Goal: Task Accomplishment & Management: Use online tool/utility

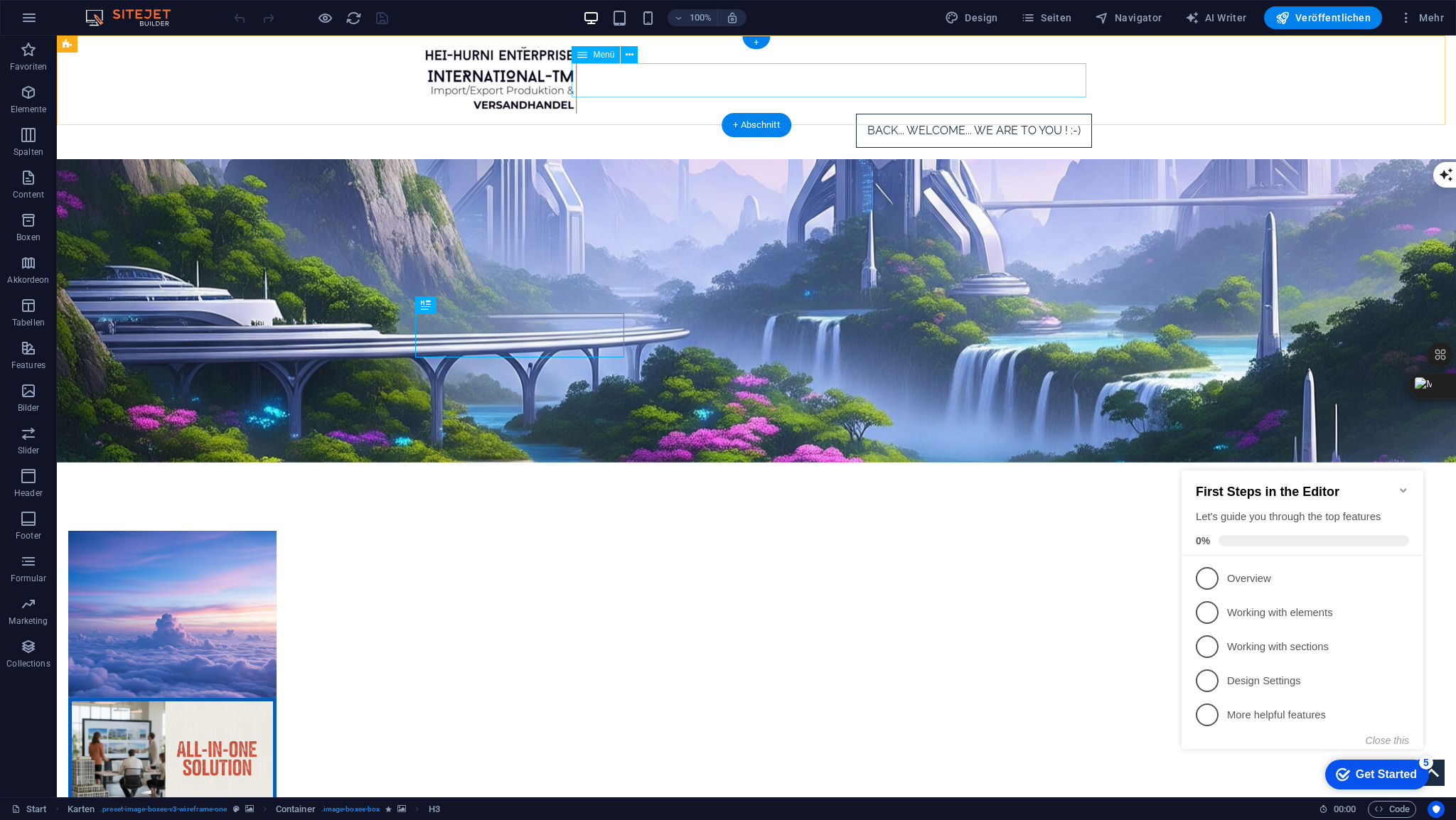
click at [952, 113] on nav "Back... WELCOME... We Are TO YOU ! :-)" at bounding box center [756, 130] width 671 height 34
select select
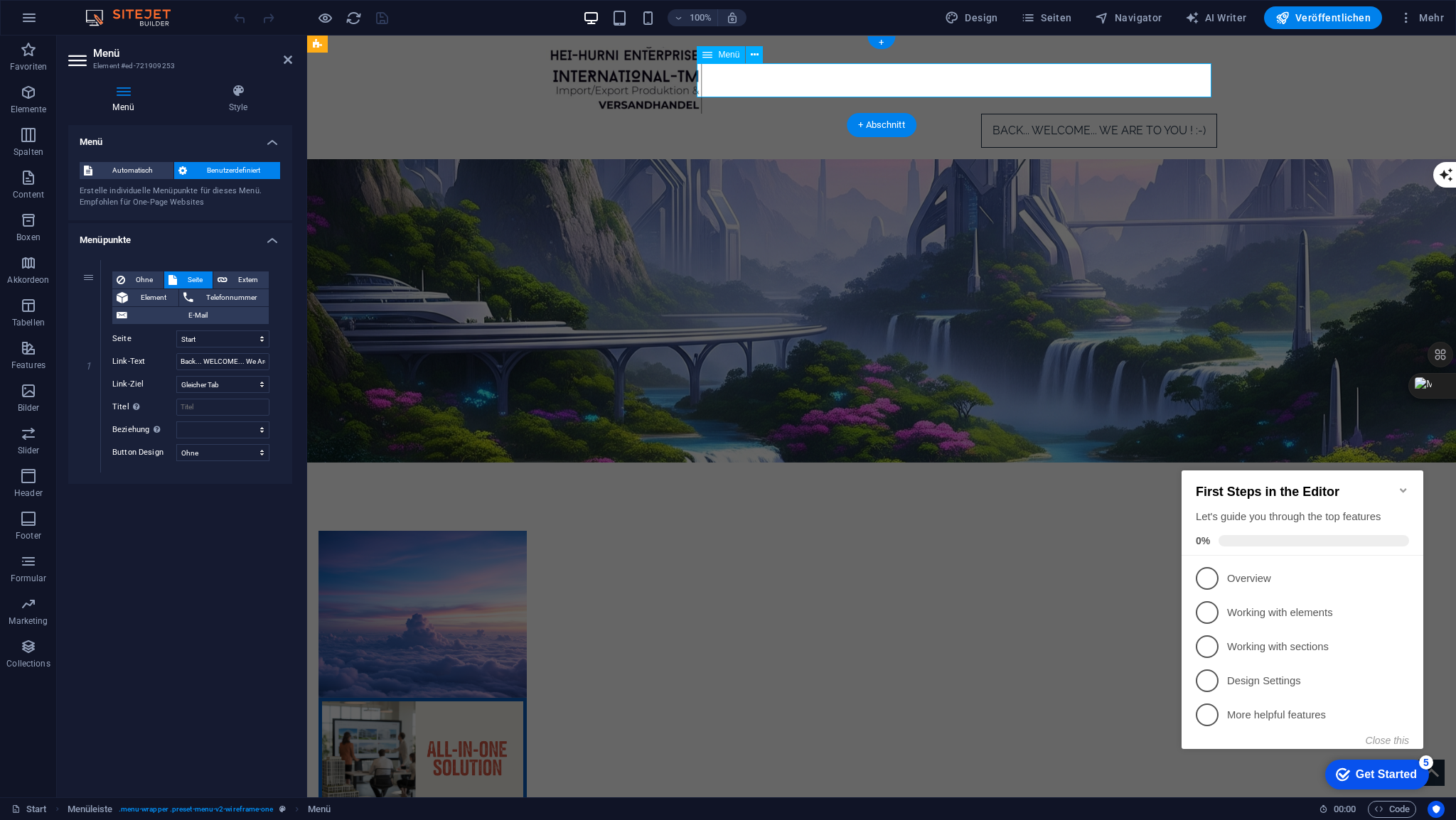
click at [1074, 113] on nav "Back... WELCOME... We Are TO YOU ! :-)" at bounding box center [881, 130] width 671 height 34
click at [196, 363] on input "Back... WELCOME... We Are TO YOU ! :-)" at bounding box center [223, 361] width 93 height 17
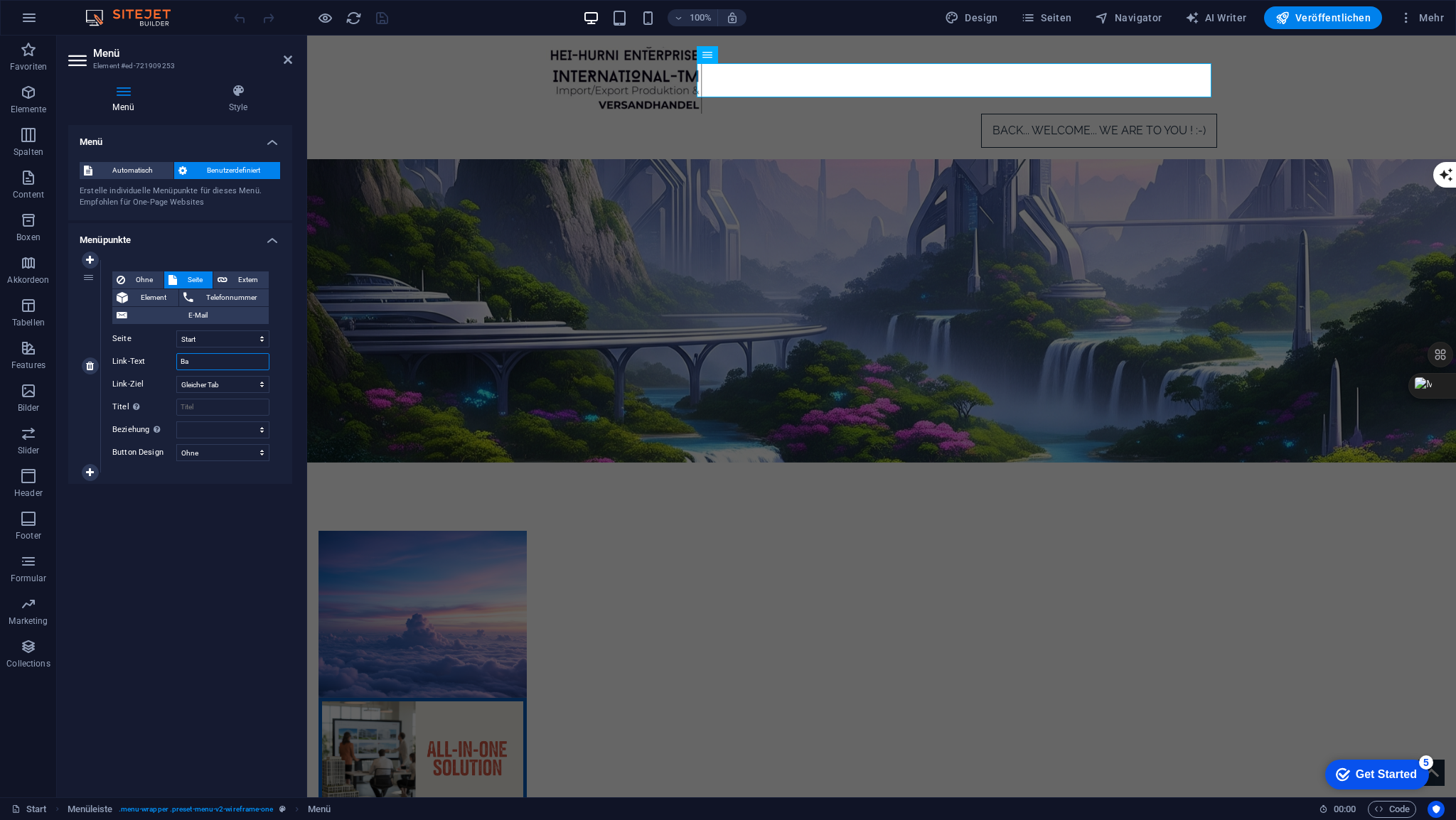
type input "B"
select select
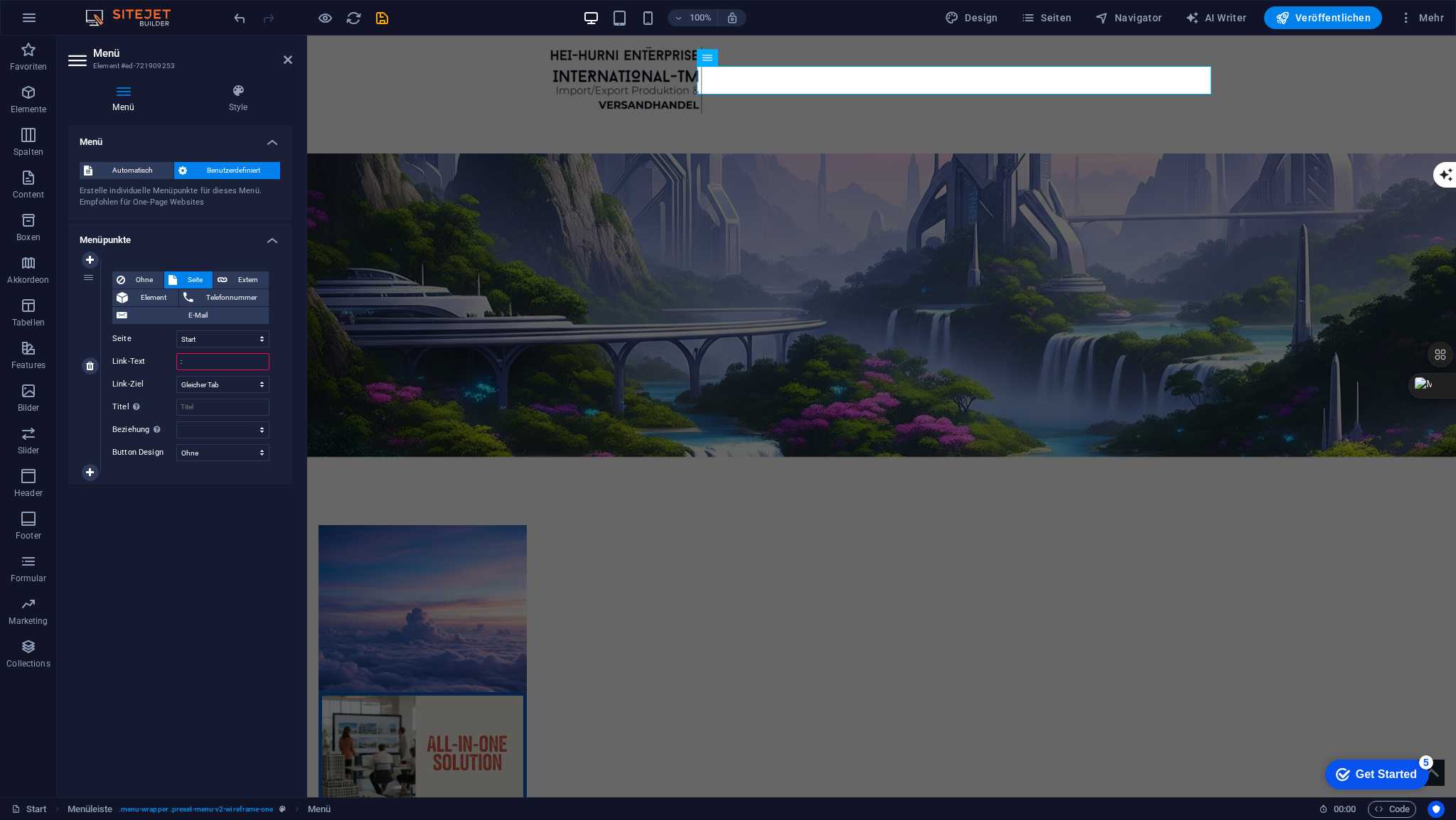
type input ":_"
select select
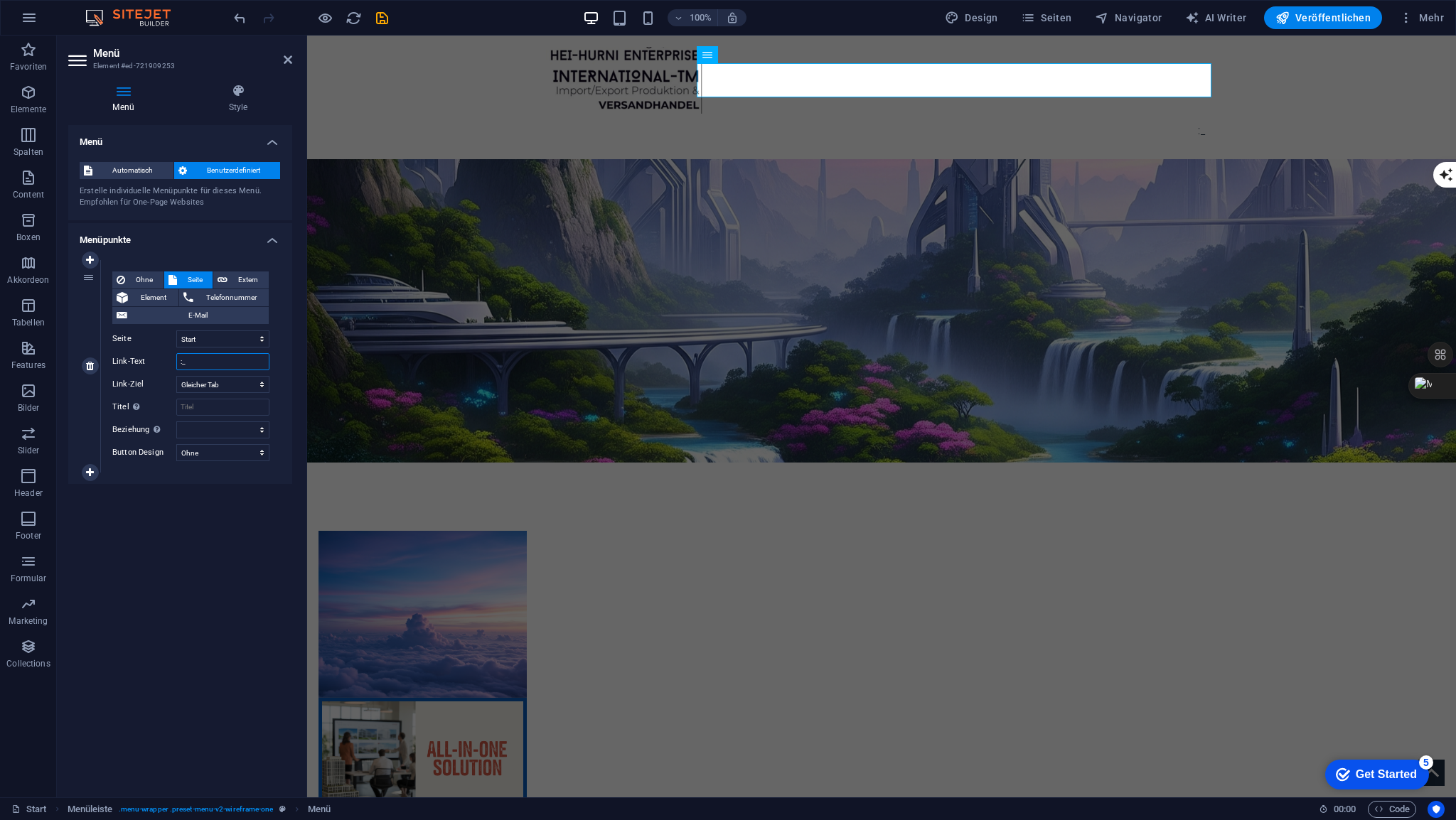
type input ":"
select select
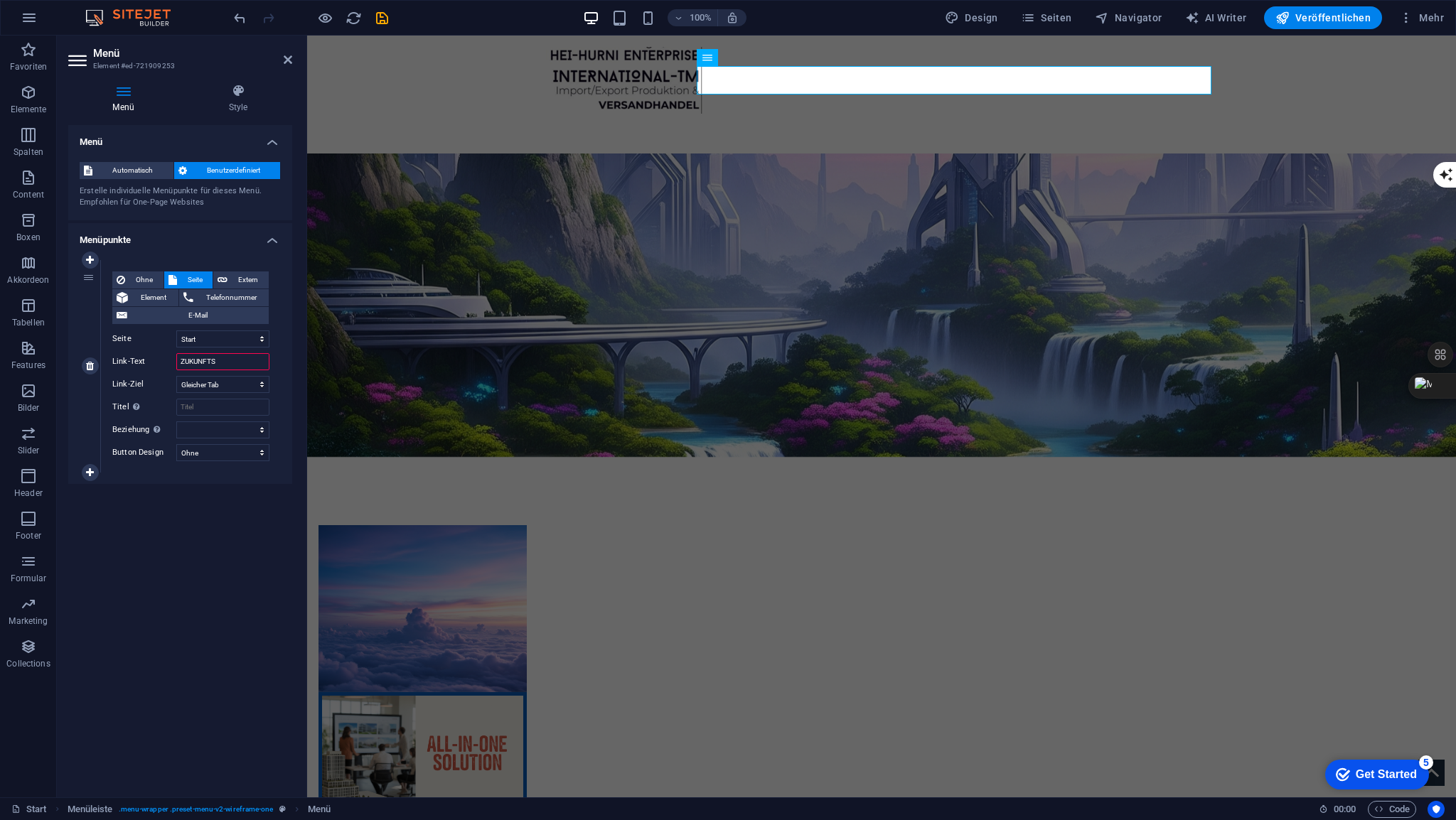
type input "ZUKUNFTSV"
select select
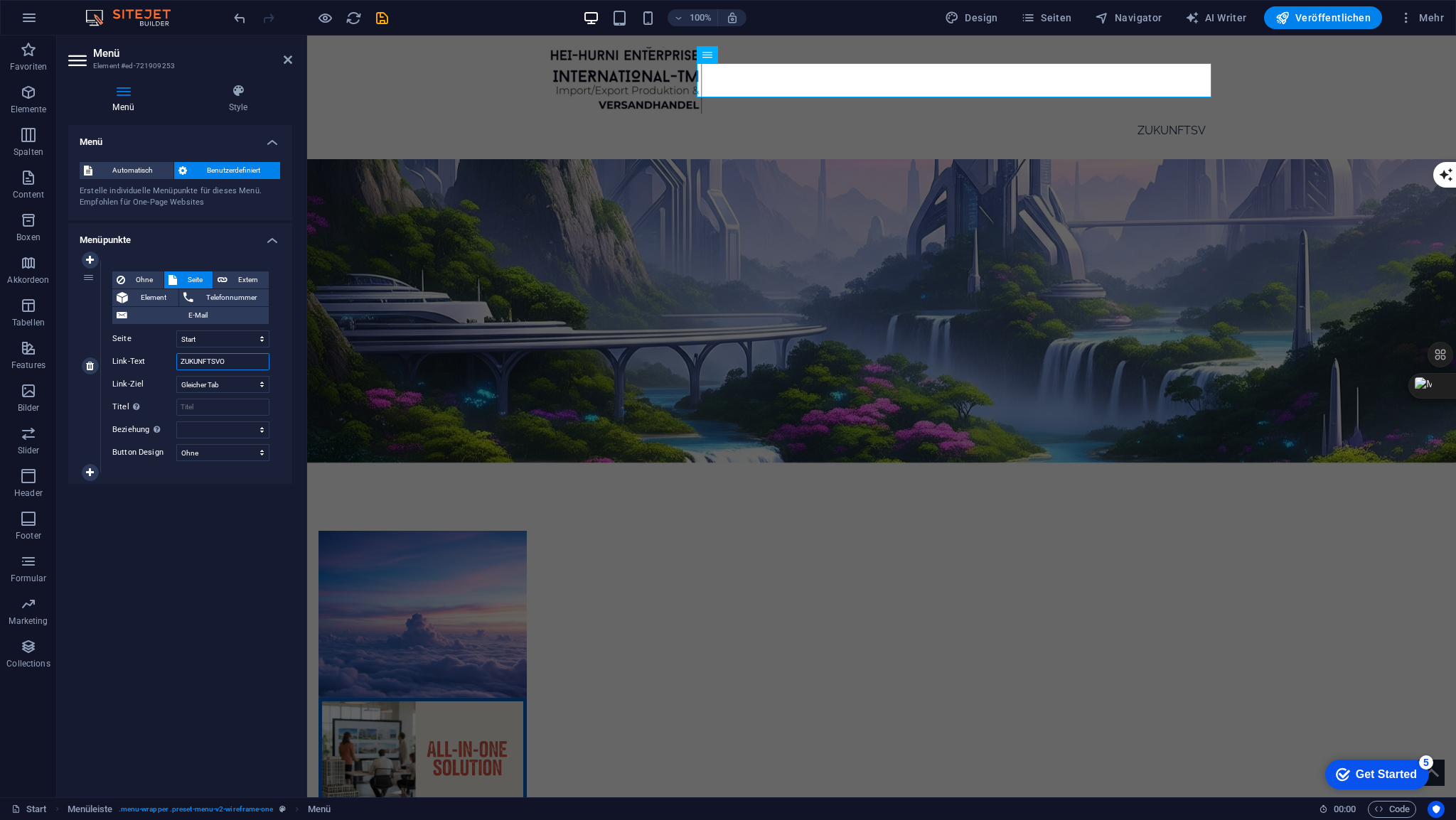
type input "ZUKUNFTSVOR"
select select
type input "ZUKUNFTSVORSCHA"
select select
type input "ZUKUNFTSVORSCHAU"
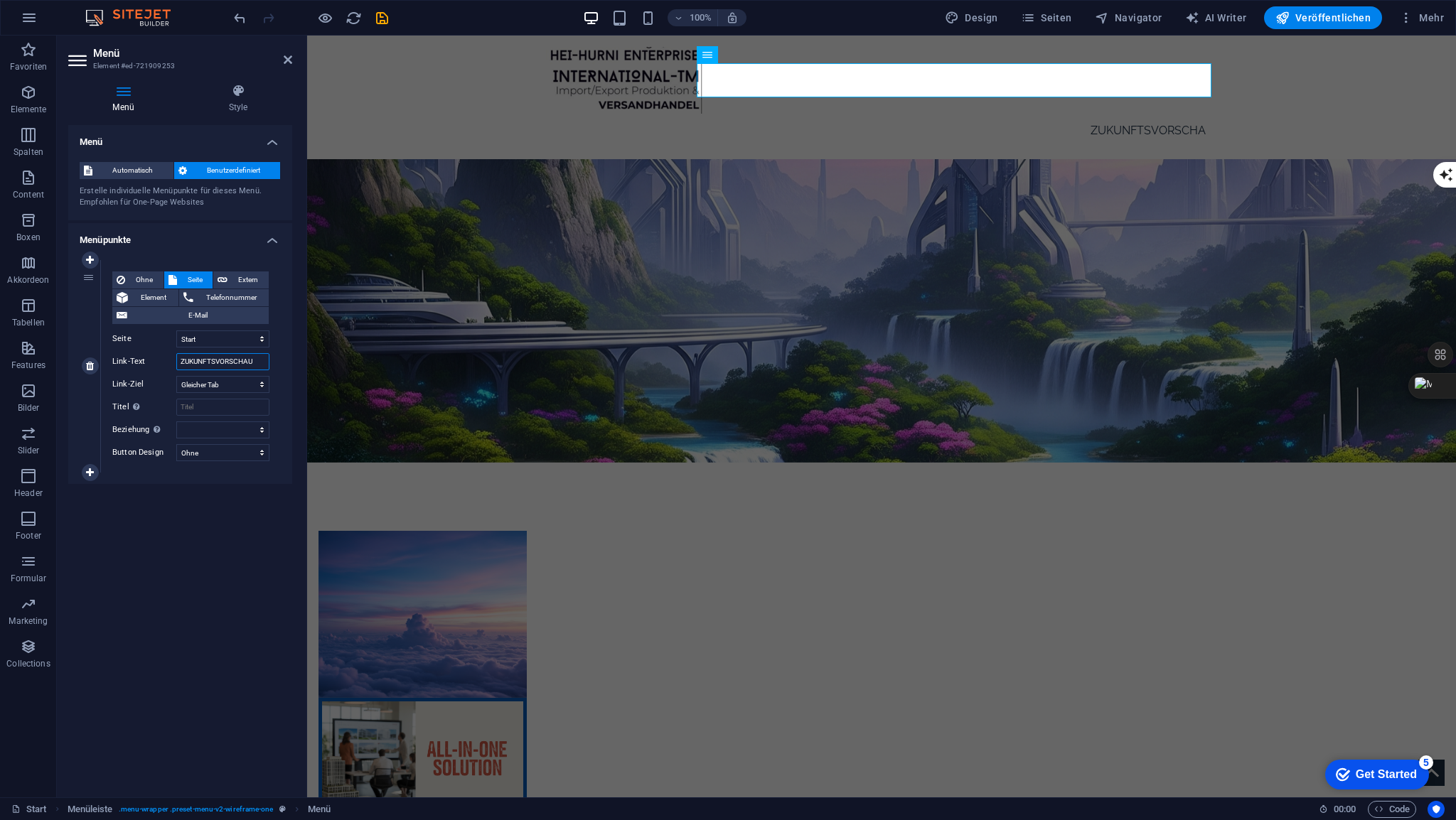
select select
type input "ZUKUNFTSVORSCHAU"
click at [263, 382] on select "Neuer Tab [PERSON_NAME] Tab Overlay" at bounding box center [223, 384] width 93 height 17
select select "blank"
click at [177, 376] on select "Neuer Tab [PERSON_NAME] Tab Overlay" at bounding box center [223, 384] width 93 height 17
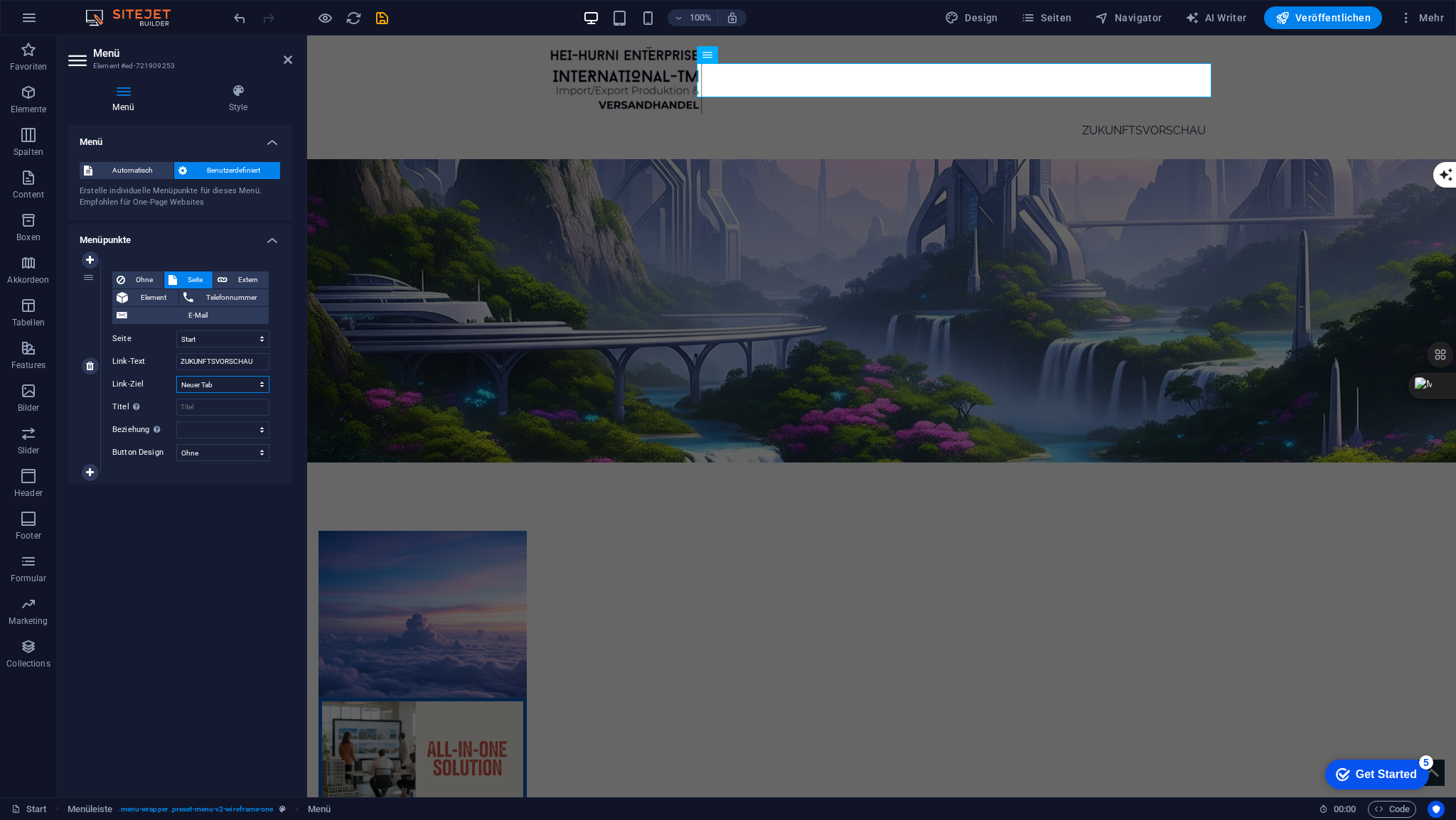
select select
click at [265, 336] on select "Start Info Info Access Info AllInOne Subpage Gaining-entry-now" at bounding box center [223, 339] width 93 height 17
click at [259, 336] on select "Start Info Info Access Info AllInOne Subpage Gaining-entry-now" at bounding box center [223, 339] width 93 height 17
click at [150, 279] on span "Ohne" at bounding box center [144, 280] width 30 height 17
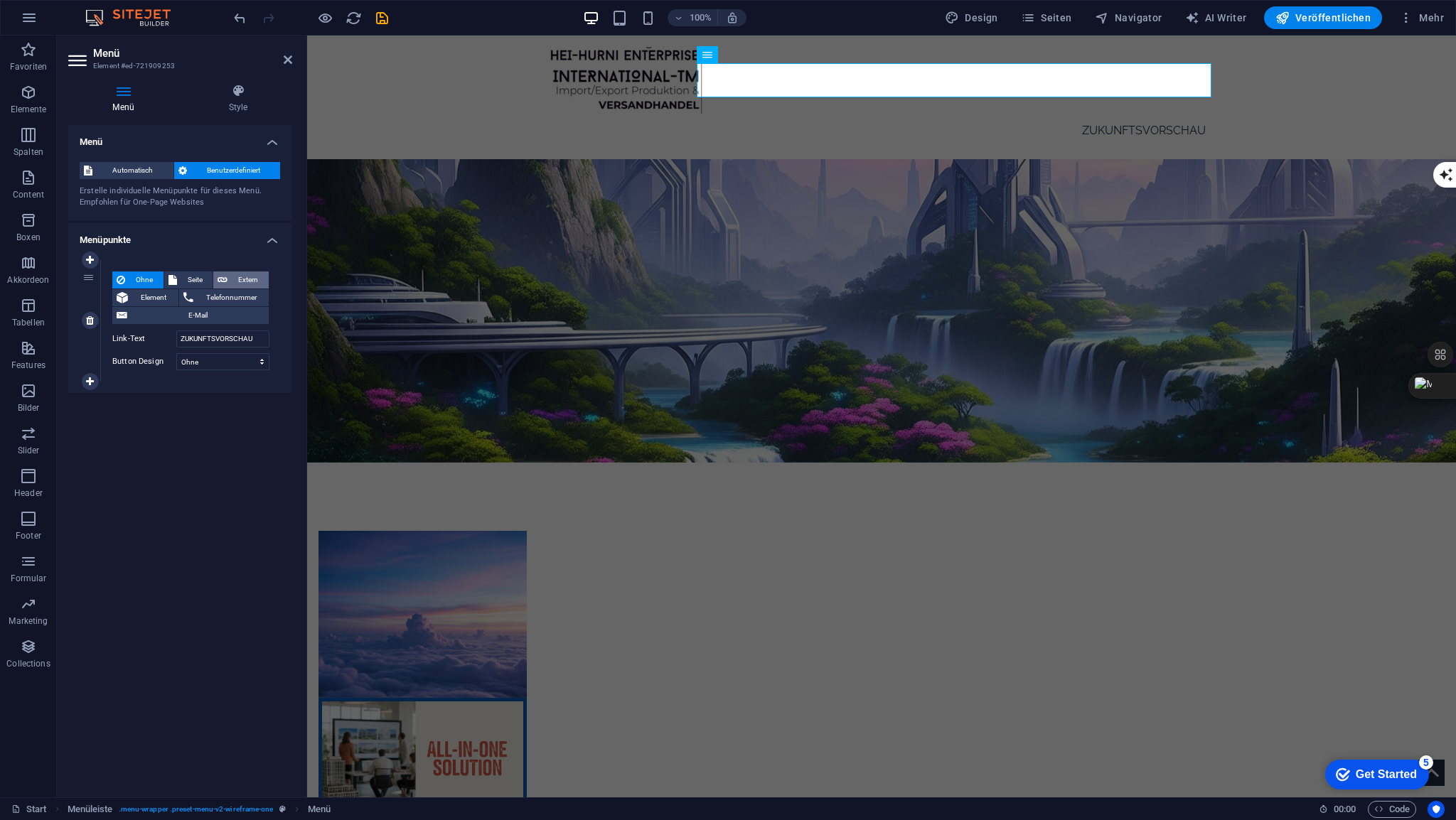
click at [262, 275] on span "Extern" at bounding box center [248, 280] width 33 height 17
select select "blank"
select select
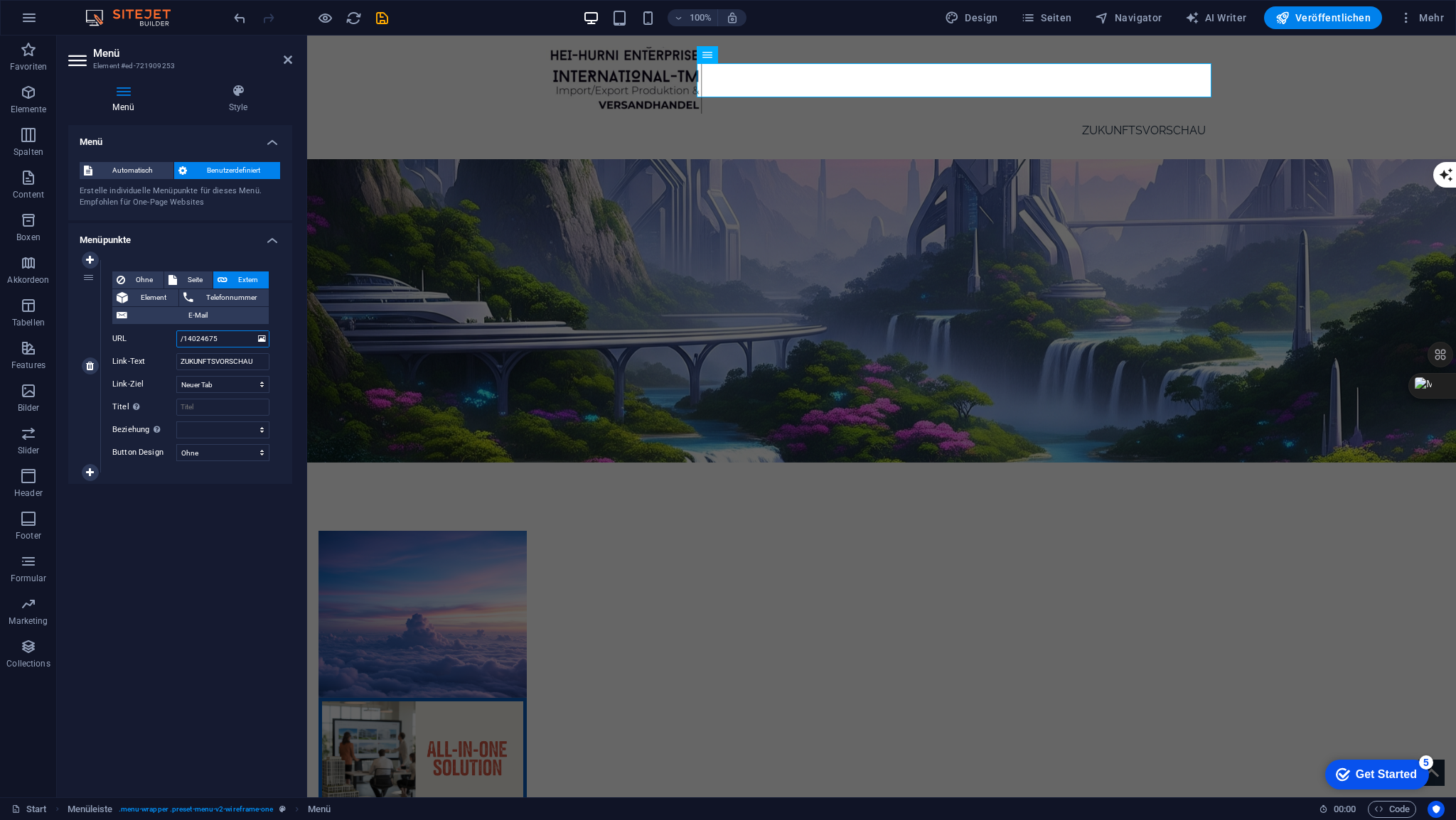
drag, startPoint x: 231, startPoint y: 338, endPoint x: 154, endPoint y: 338, distance: 77.0
click at [154, 338] on div "URL /14024675" at bounding box center [191, 339] width 158 height 17
paste input "[URL][DOMAIN_NAME]"
type input "[URL][DOMAIN_NAME]"
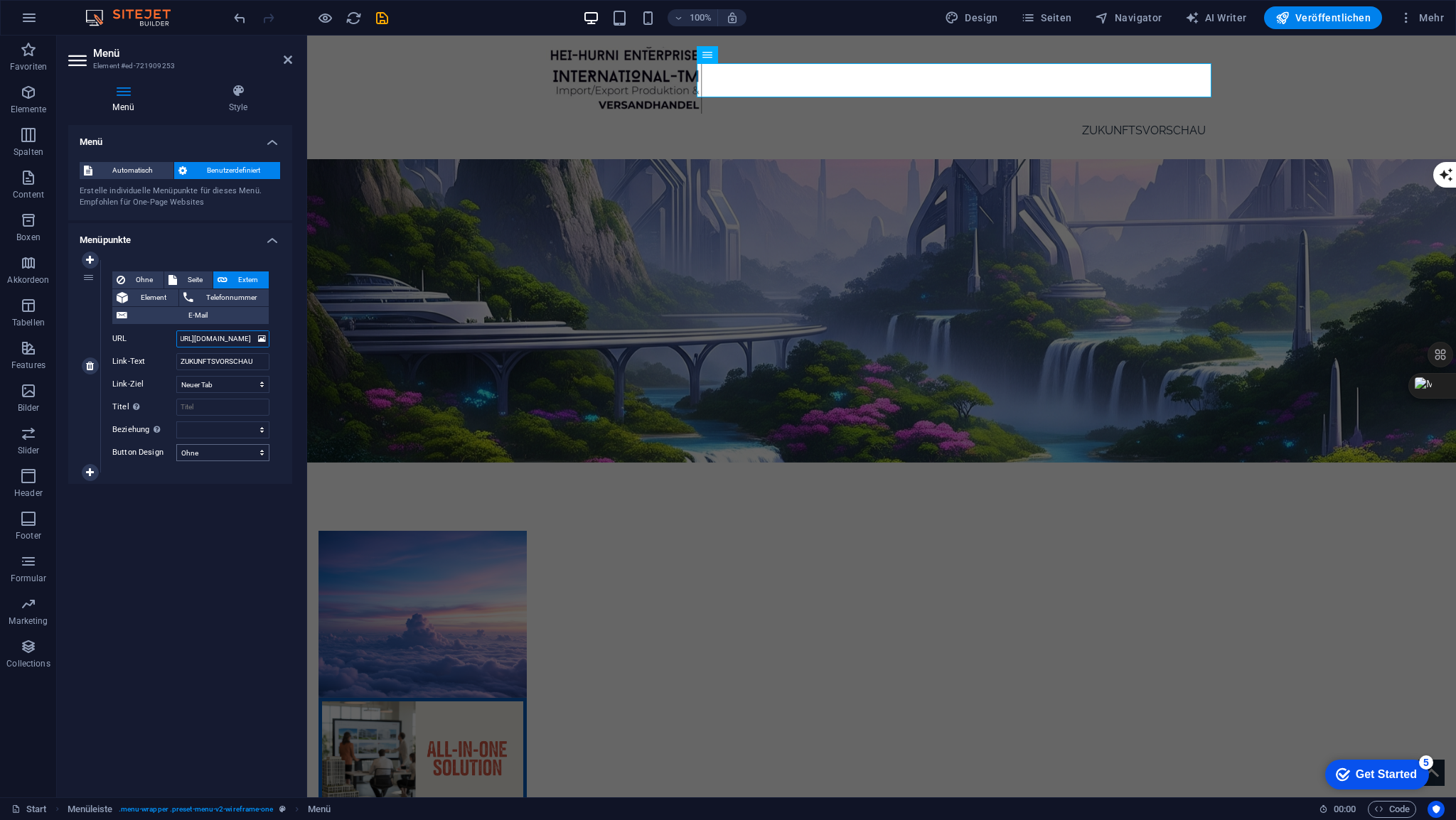
select select
type input "[URL][DOMAIN_NAME]"
click at [265, 455] on select "Ohne Standard Primär Sekundär" at bounding box center [223, 452] width 93 height 17
select select "primary"
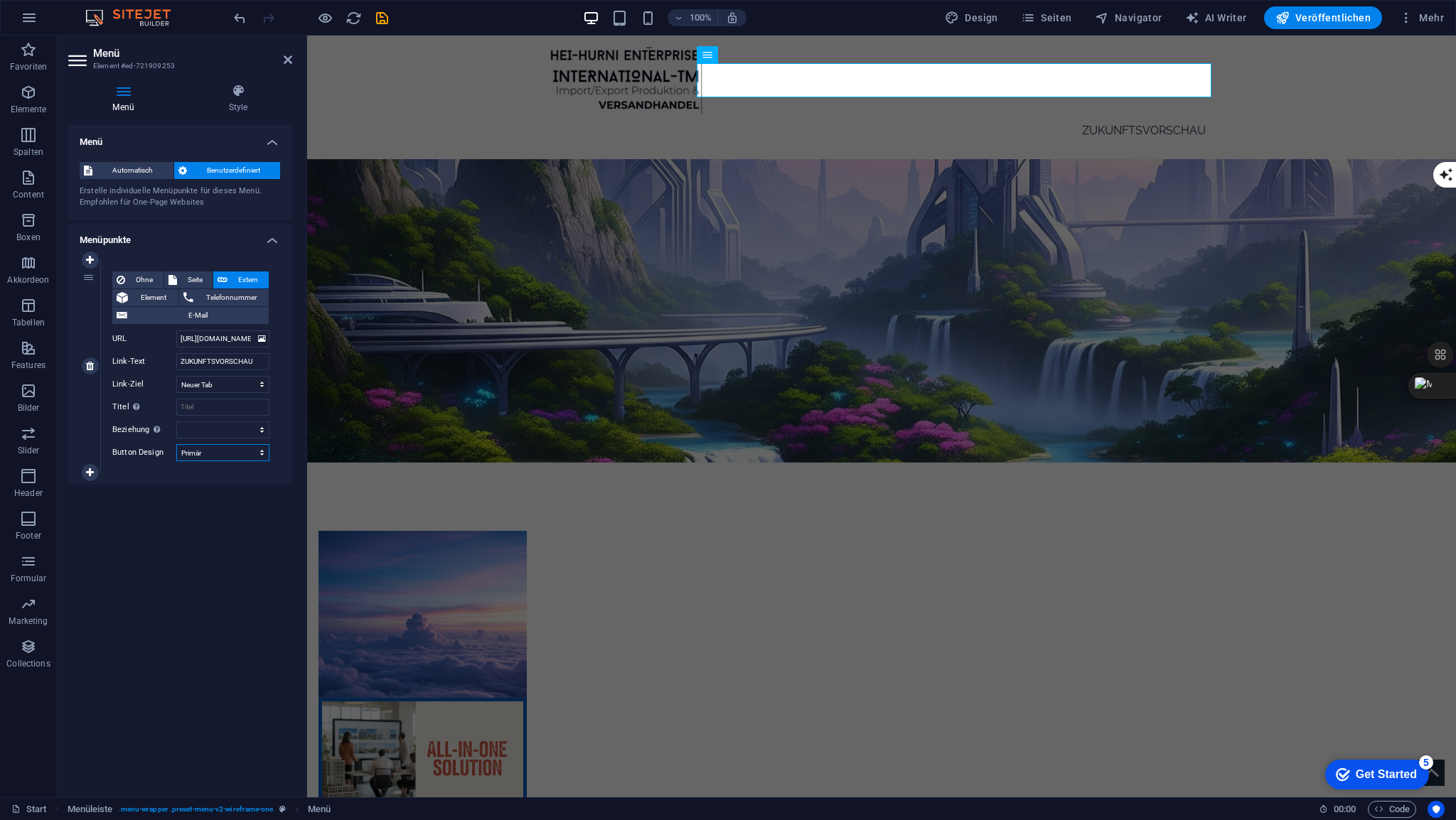
click at [177, 444] on select "Ohne Standard Primär Sekundär" at bounding box center [223, 452] width 93 height 17
select select
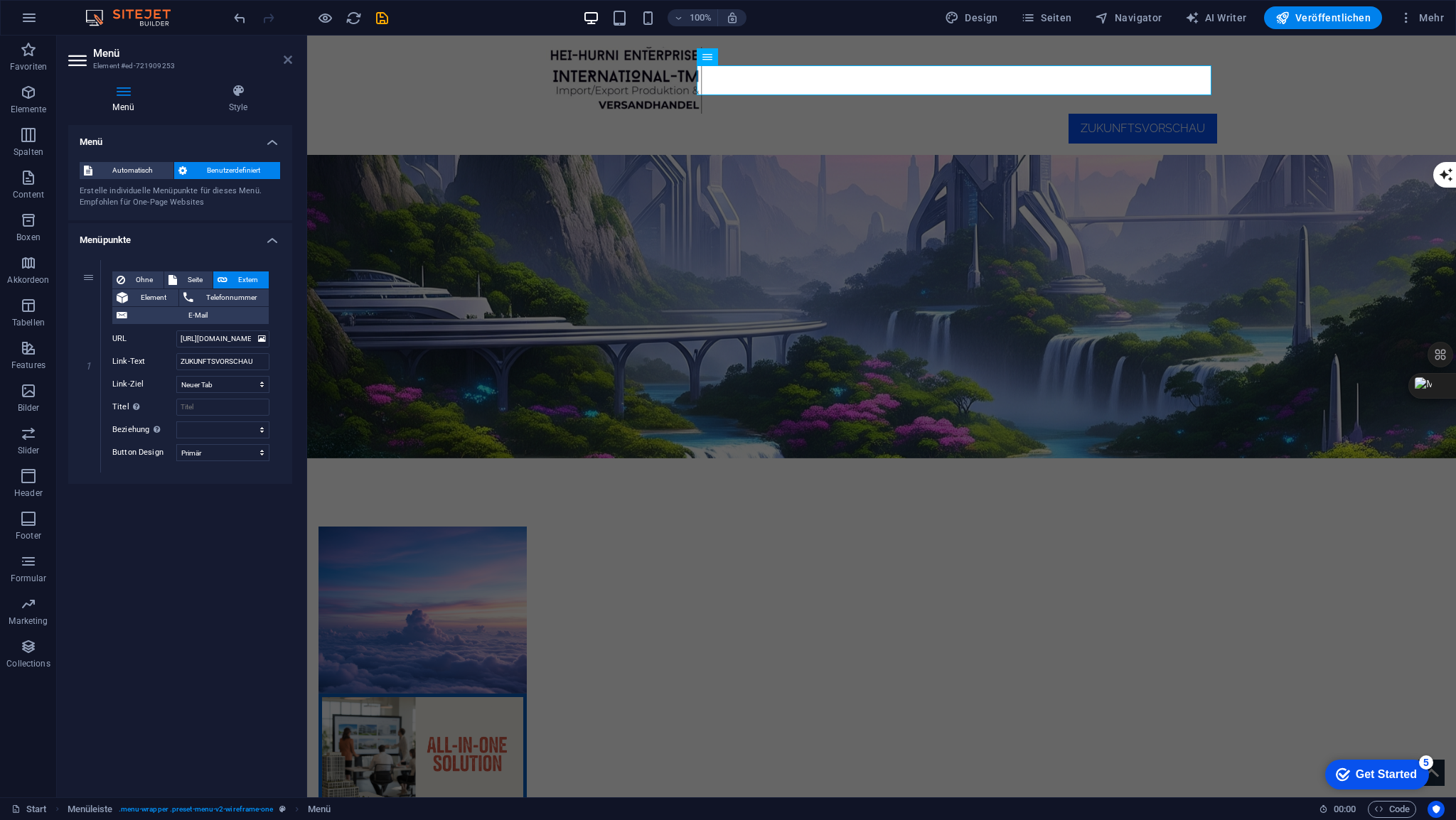
click at [286, 59] on icon at bounding box center [288, 59] width 8 height 11
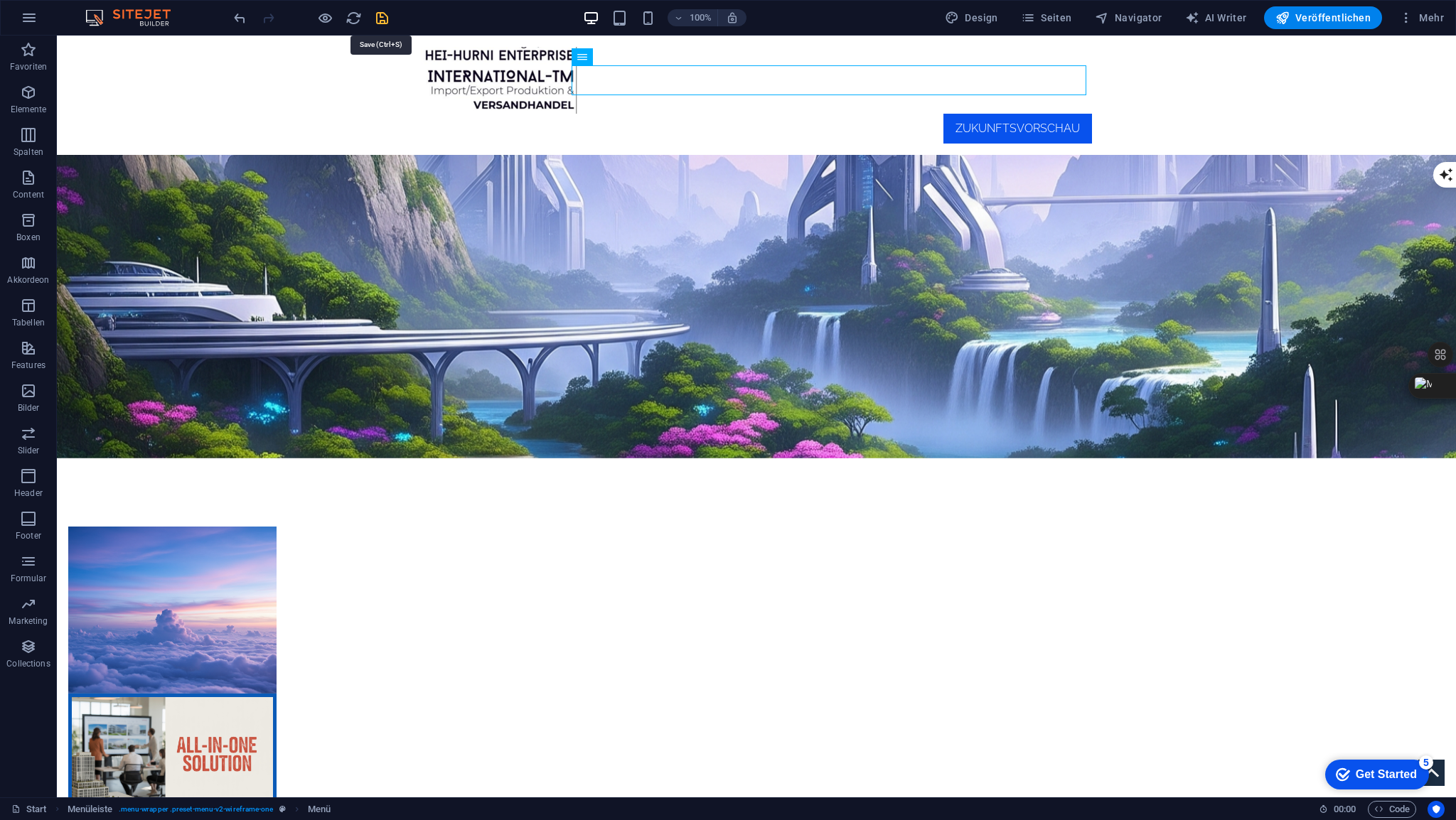
click at [384, 14] on icon "save" at bounding box center [382, 18] width 16 height 16
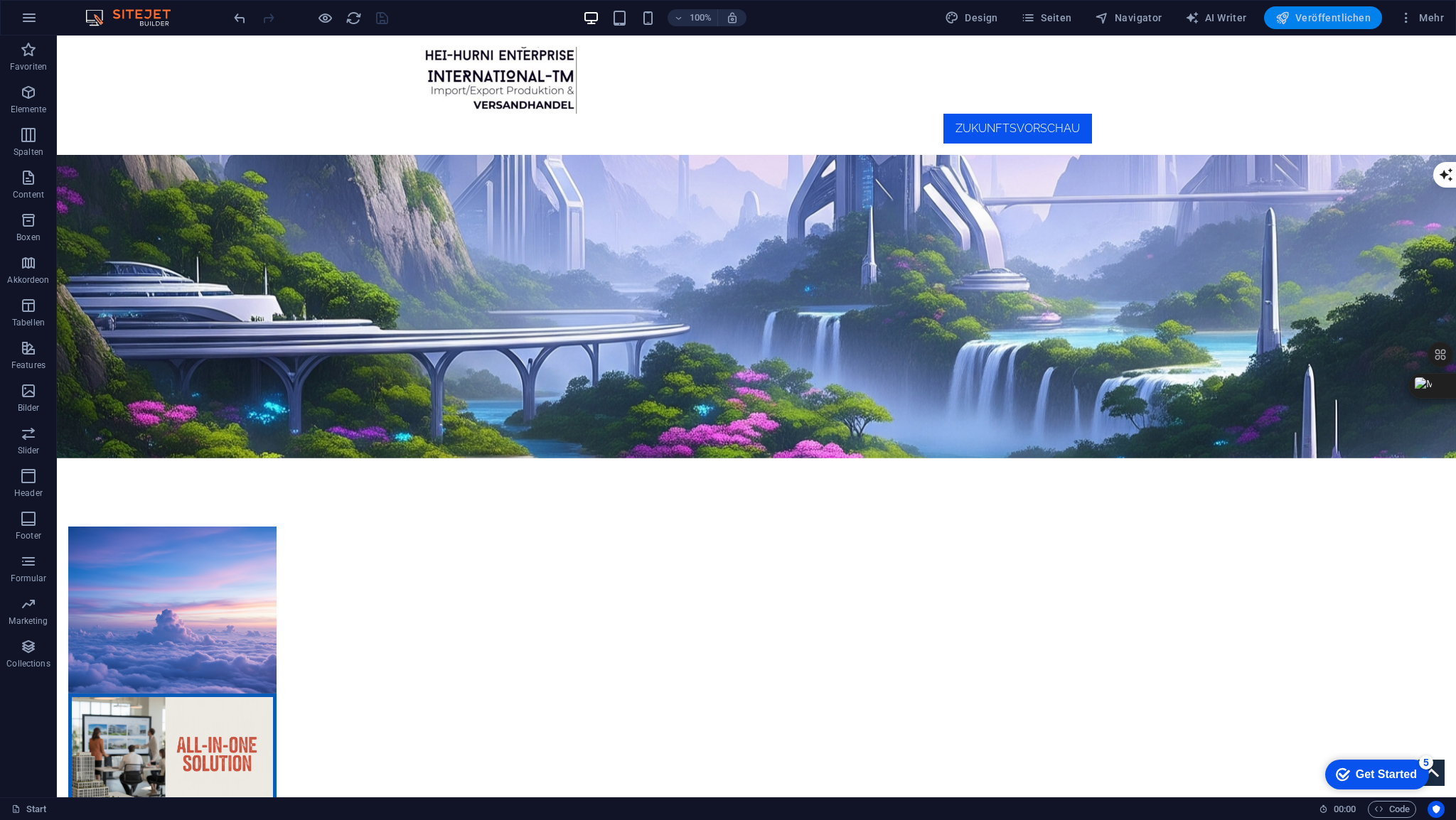
click at [1322, 18] on span "Veröffentlichen" at bounding box center [1323, 18] width 95 height 15
